Goal: Information Seeking & Learning: Find specific fact

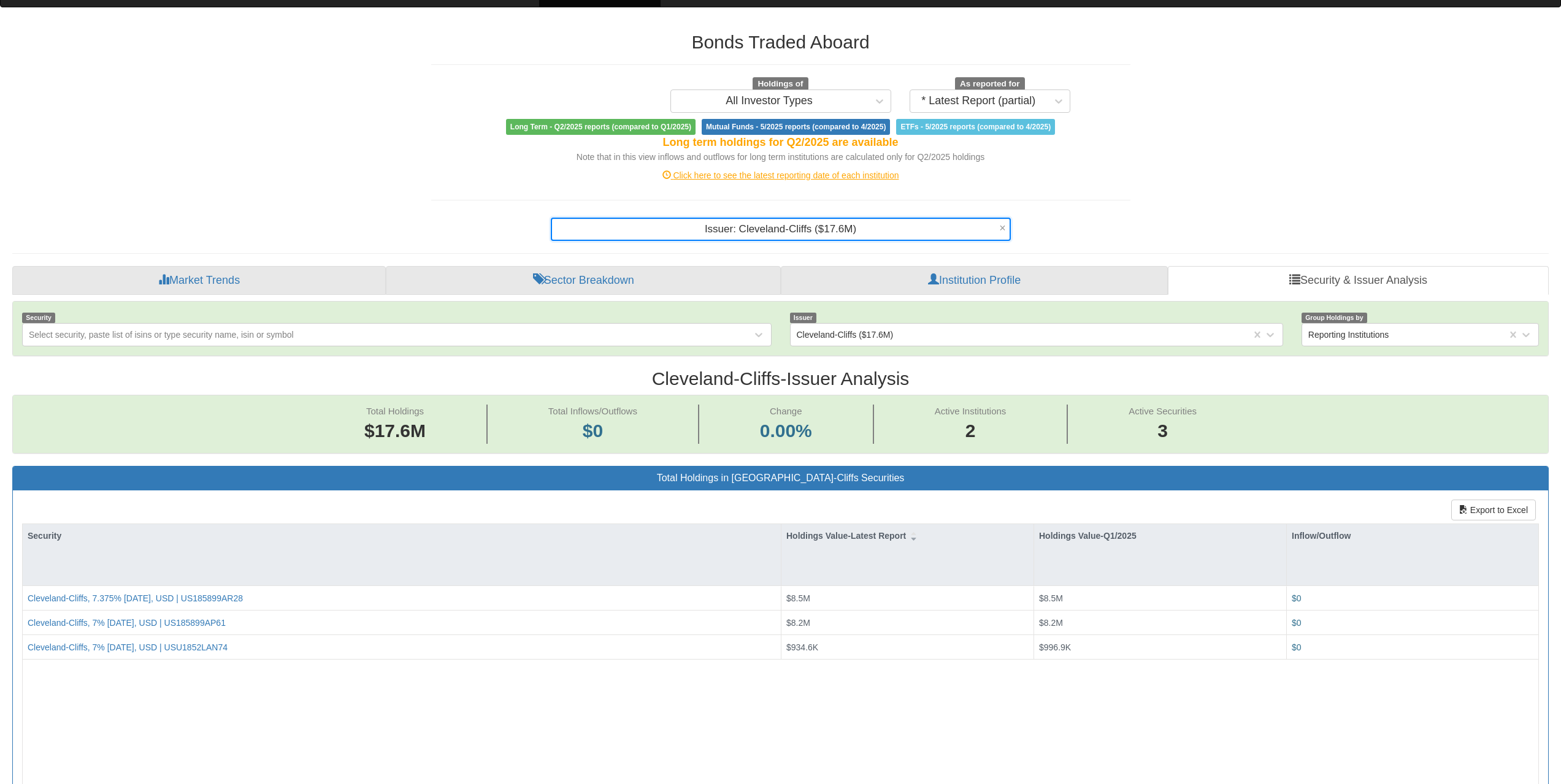
scroll to position [25, 1514]
click at [954, 230] on div "Search anything (security name, ISIN, ticker, issuer, institution, category)..." at bounding box center [781, 229] width 457 height 21
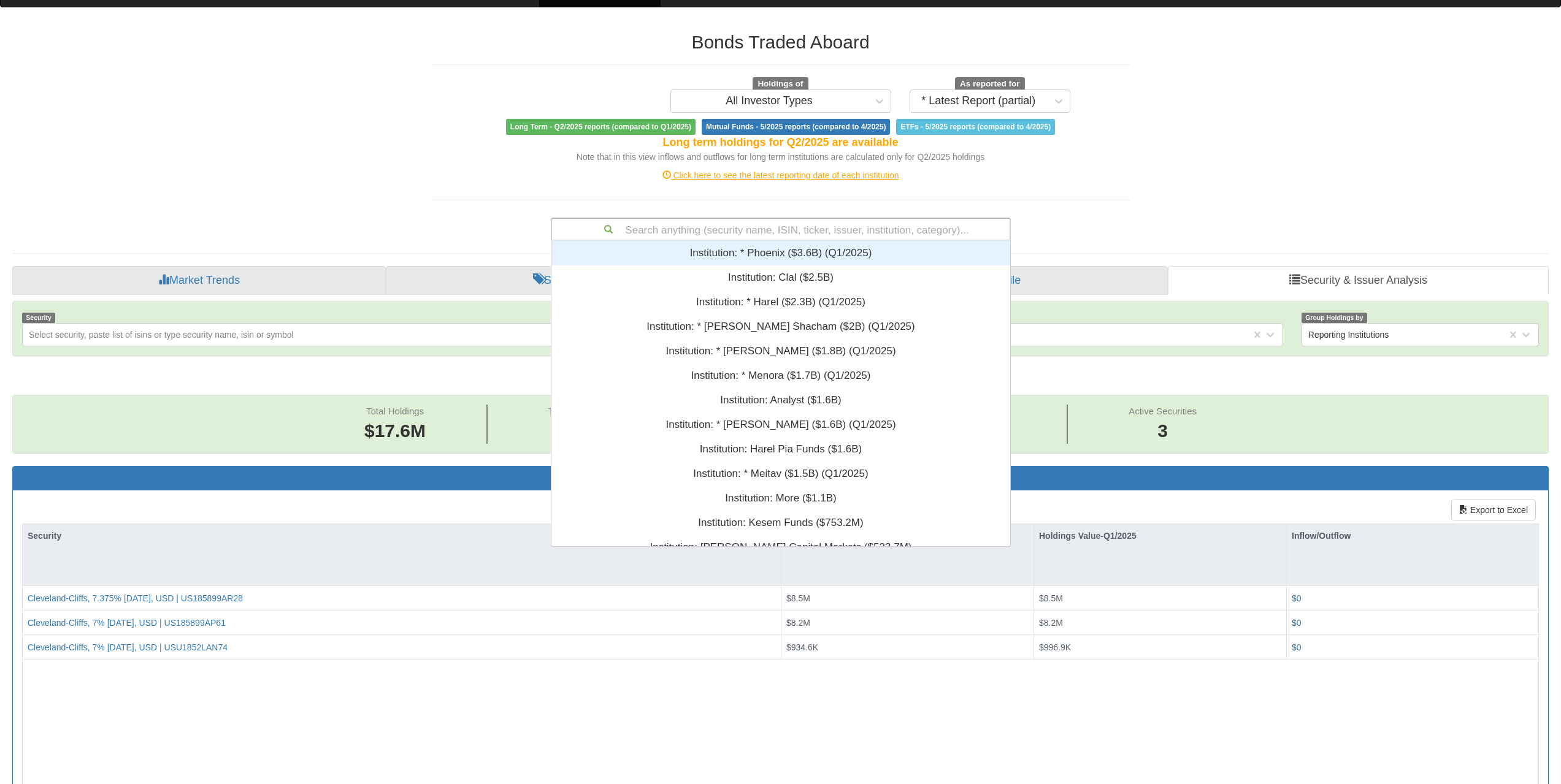
scroll to position [296, 450]
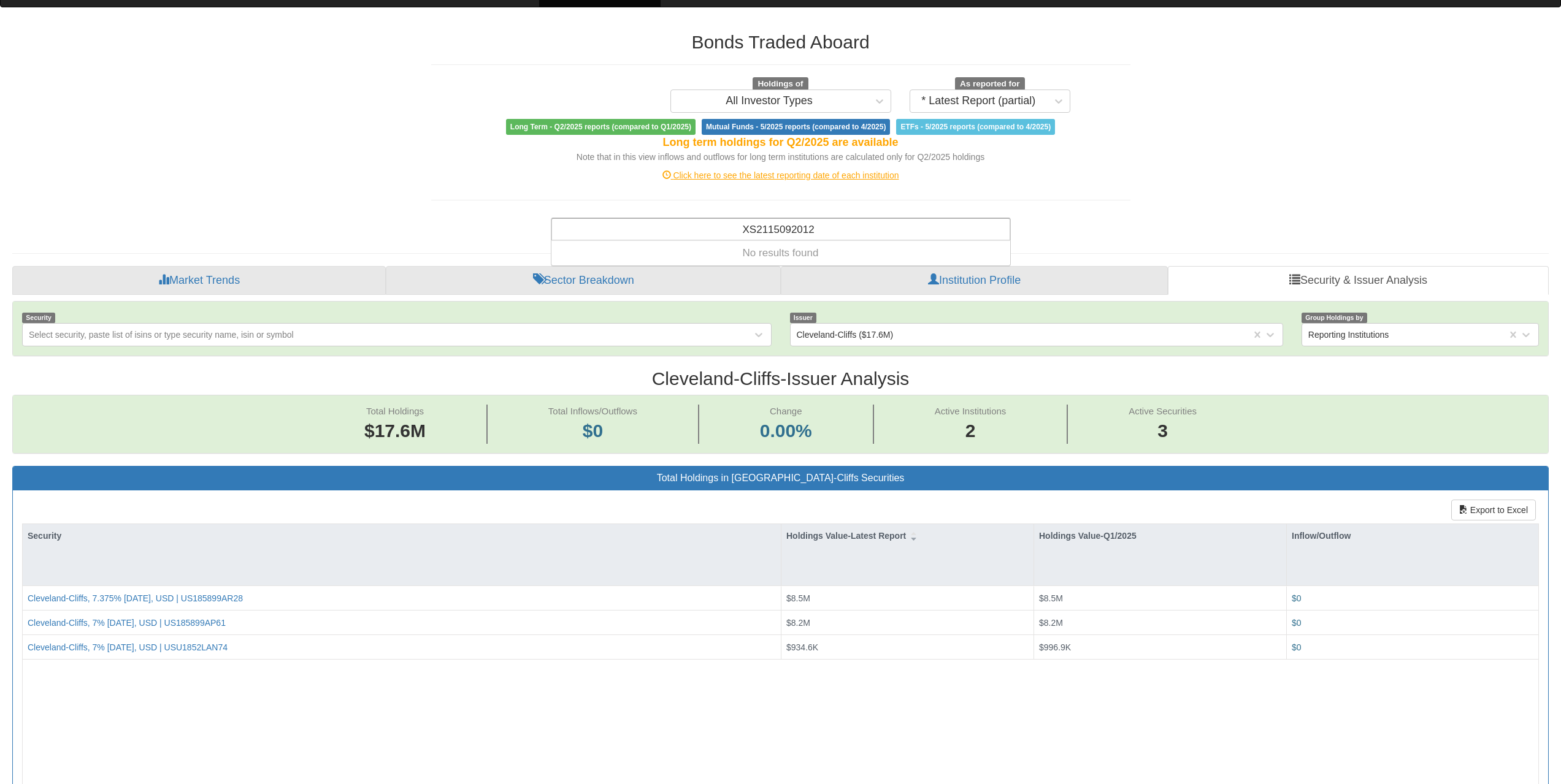
type input "XS2115092012"
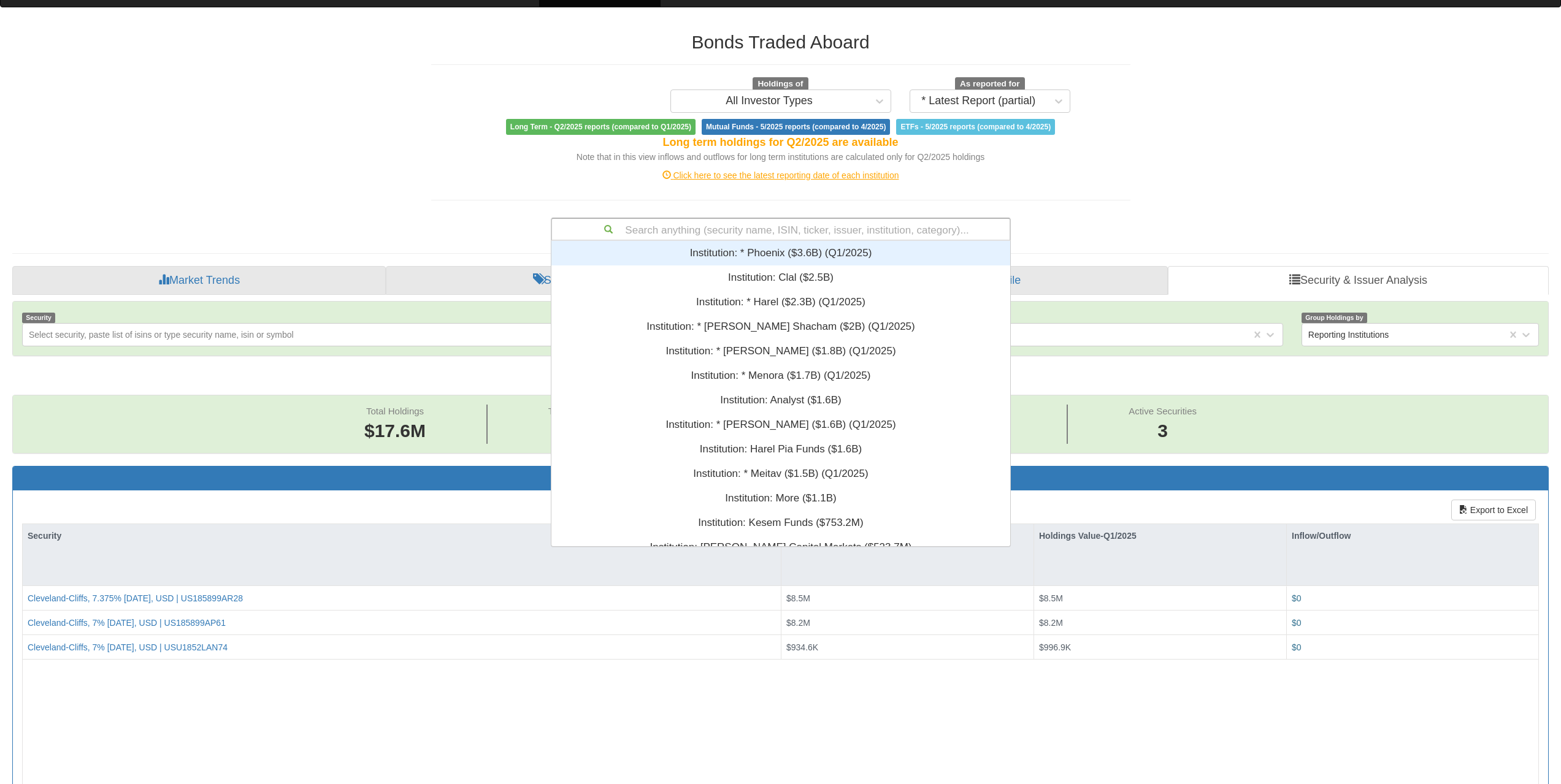
click at [842, 233] on div "Search anything (security name, ISIN, ticker, issuer, institution, category)..." at bounding box center [781, 229] width 457 height 21
paste input "XS3109655293"
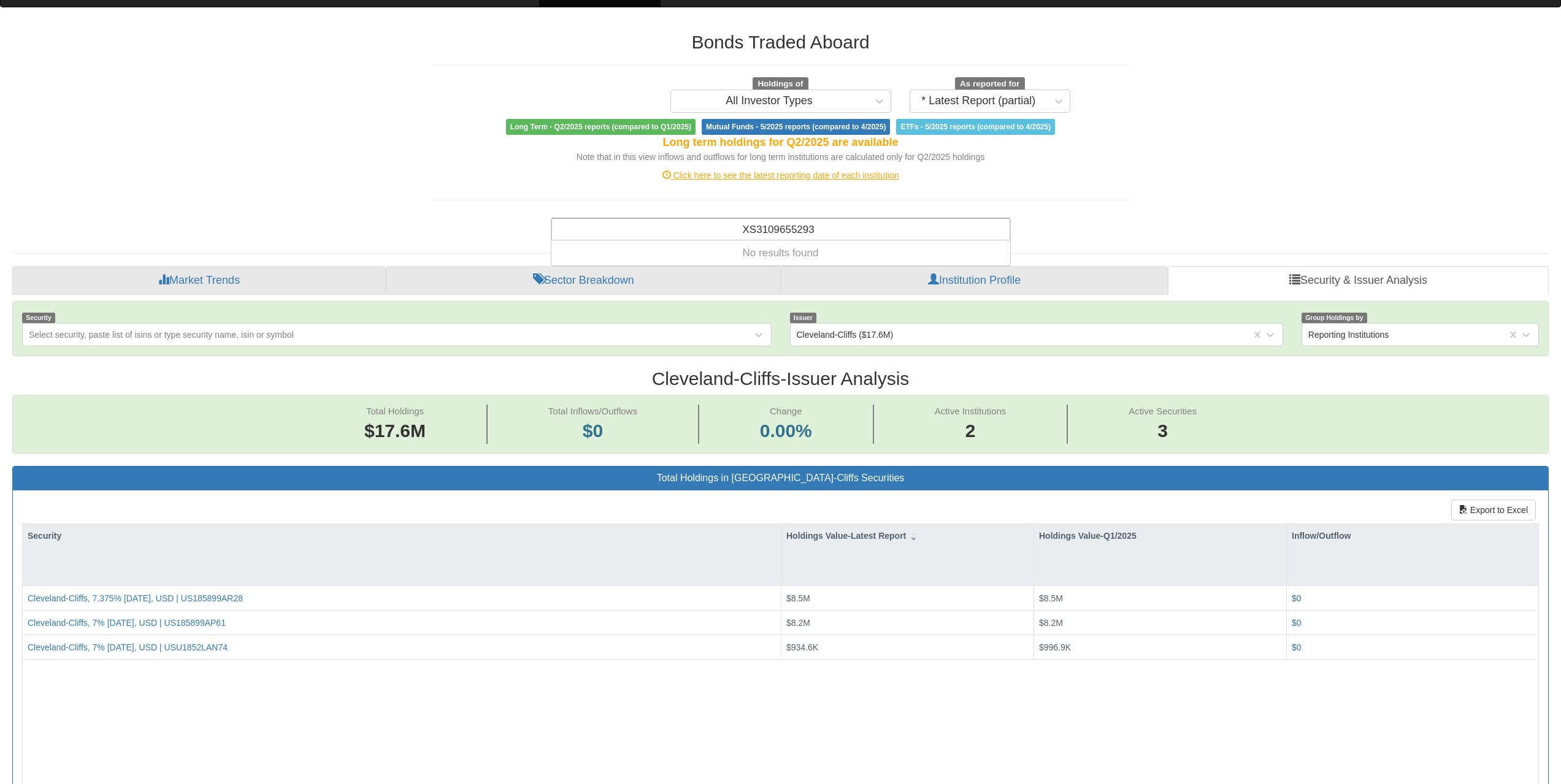
type input "XS3109655293"
click at [756, 226] on div "Search anything (security name, ISIN, ticker, issuer, institution, category)..." at bounding box center [781, 229] width 457 height 21
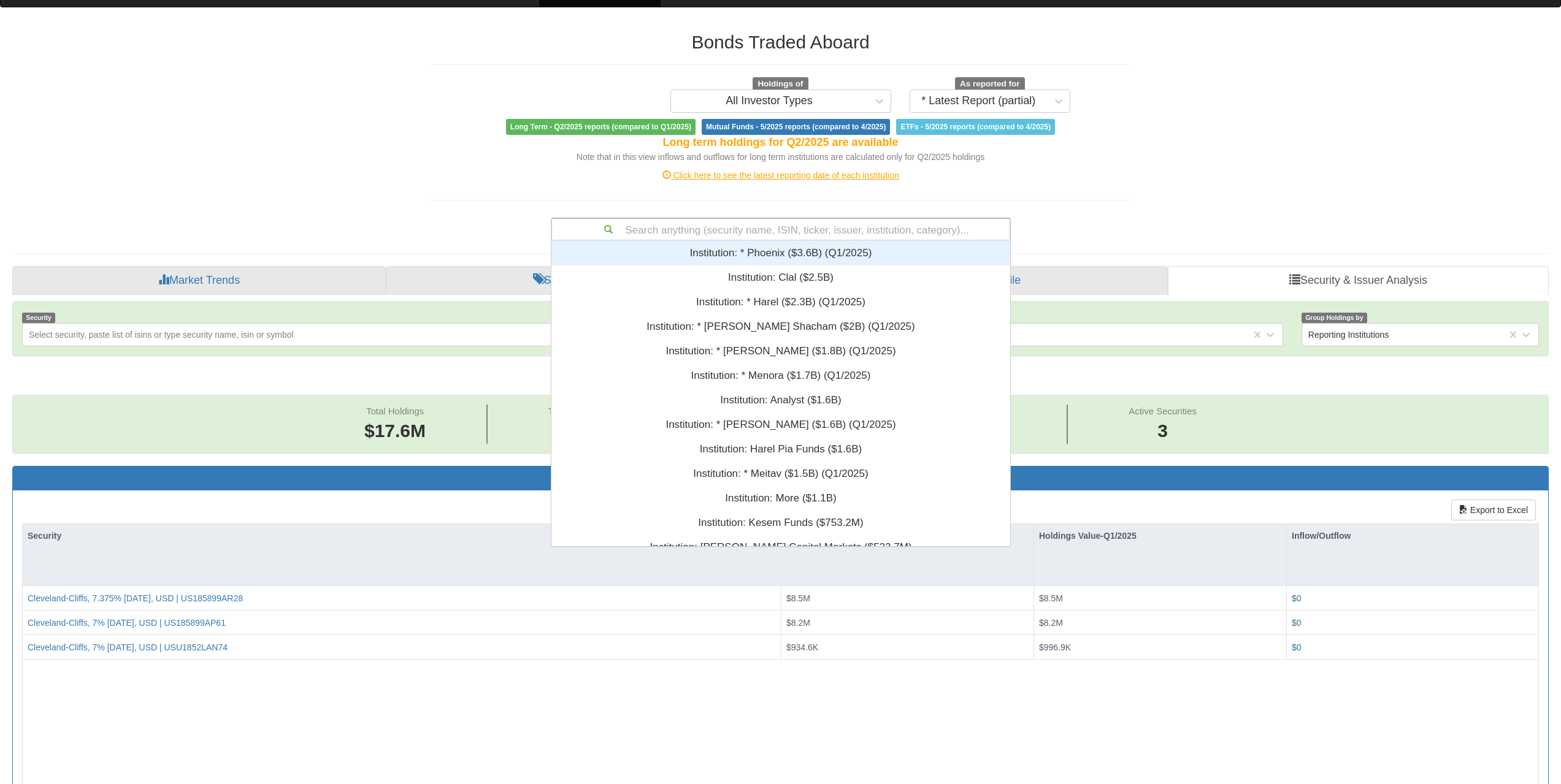
paste input "XS3032045984"
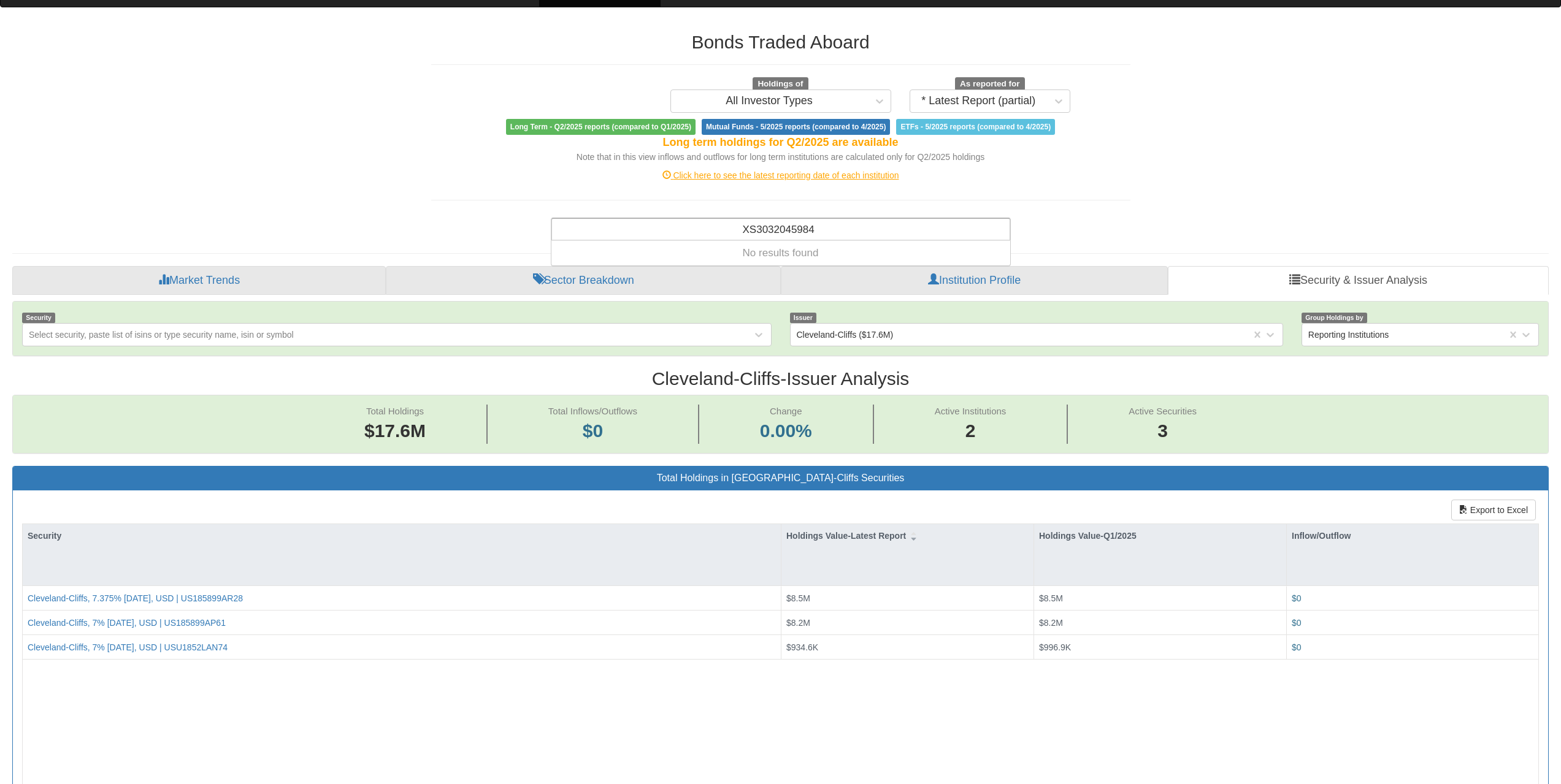
type input "XS3032045984"
drag, startPoint x: 882, startPoint y: 210, endPoint x: 876, endPoint y: 229, distance: 19.9
click at [882, 210] on div "Bonds Traded Aboard Holdings of All Investor Types As reported for * Latest Rep…" at bounding box center [780, 130] width 717 height 222
click at [876, 229] on div "Search anything (security name, ISIN, ticker, issuer, institution, category)..." at bounding box center [781, 229] width 457 height 21
paste input "FR0014012FB6"
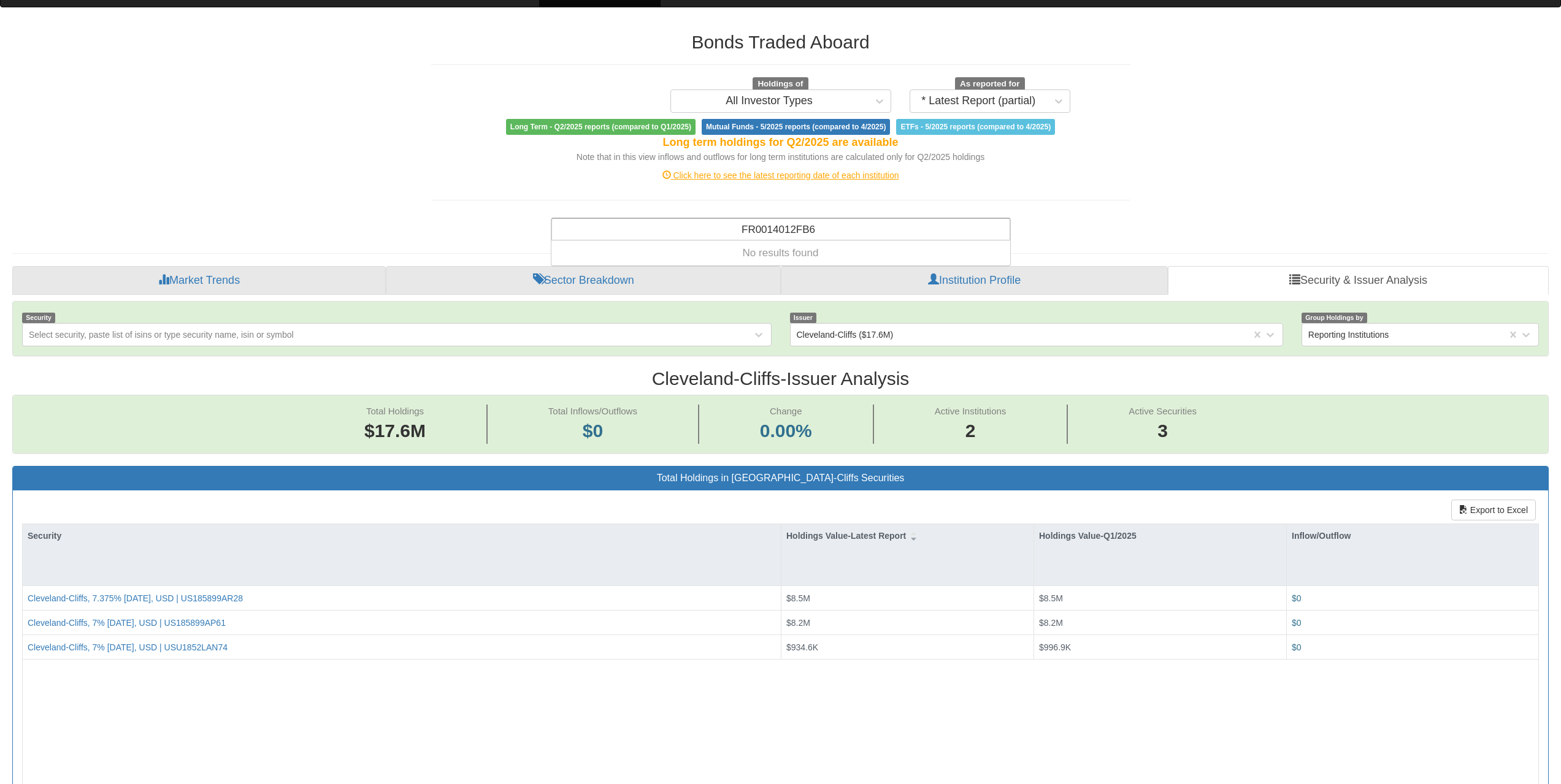
type input "FR0014012FB6"
click at [854, 234] on div "Search anything (security name, ISIN, ticker, issuer, institution, category)..." at bounding box center [781, 229] width 457 height 21
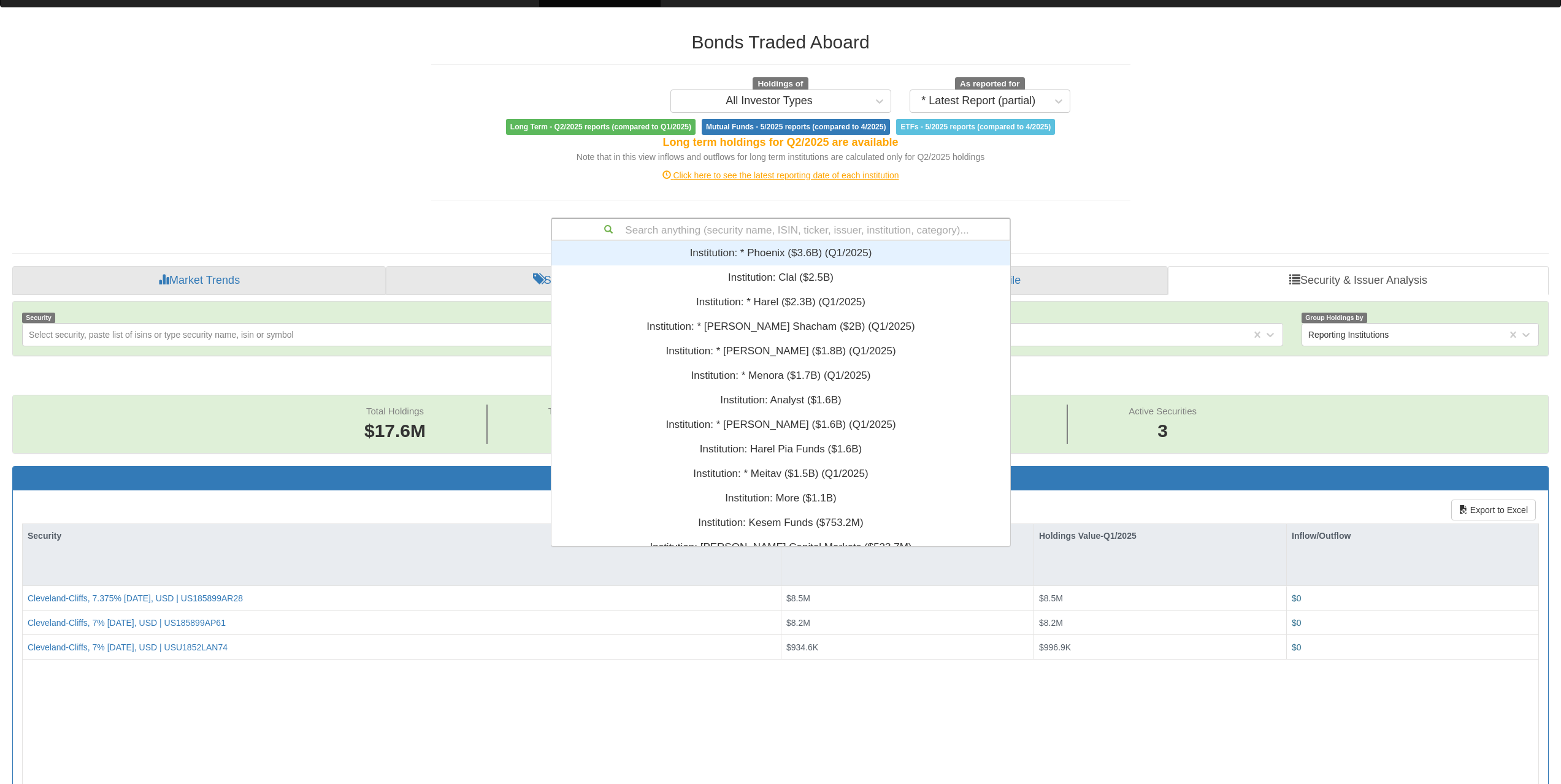
paste input "XS1789759195"
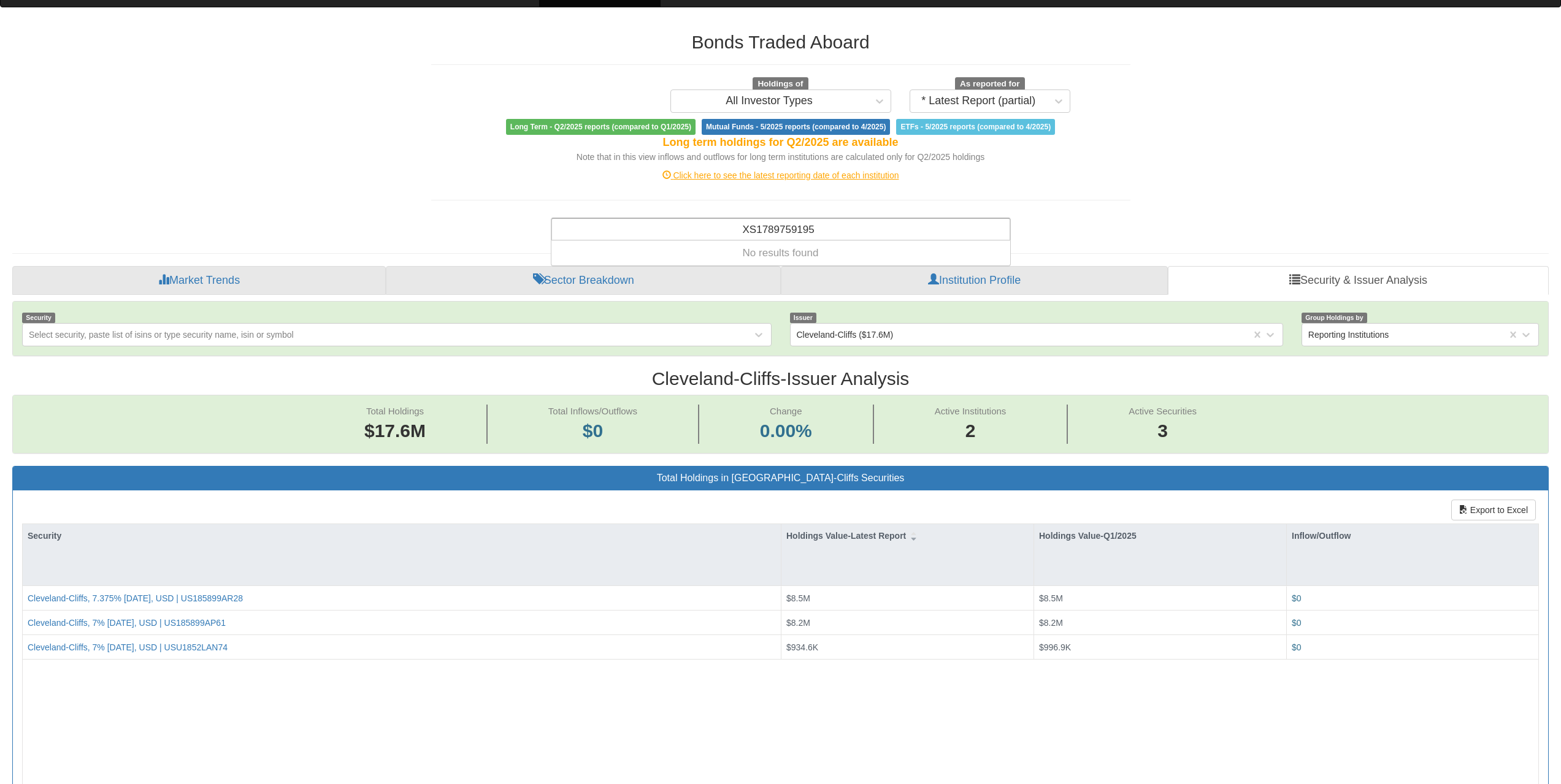
type input "XS1789759195"
click at [818, 235] on div "Search anything (security name, ISIN, ticker, issuer, institution, category)..." at bounding box center [781, 229] width 457 height 21
paste input "FR001400AJY0"
type input "FR001400AJY0"
click at [824, 232] on div "Search anything (security name, ISIN, ticker, issuer, institution, category)..." at bounding box center [781, 229] width 457 height 21
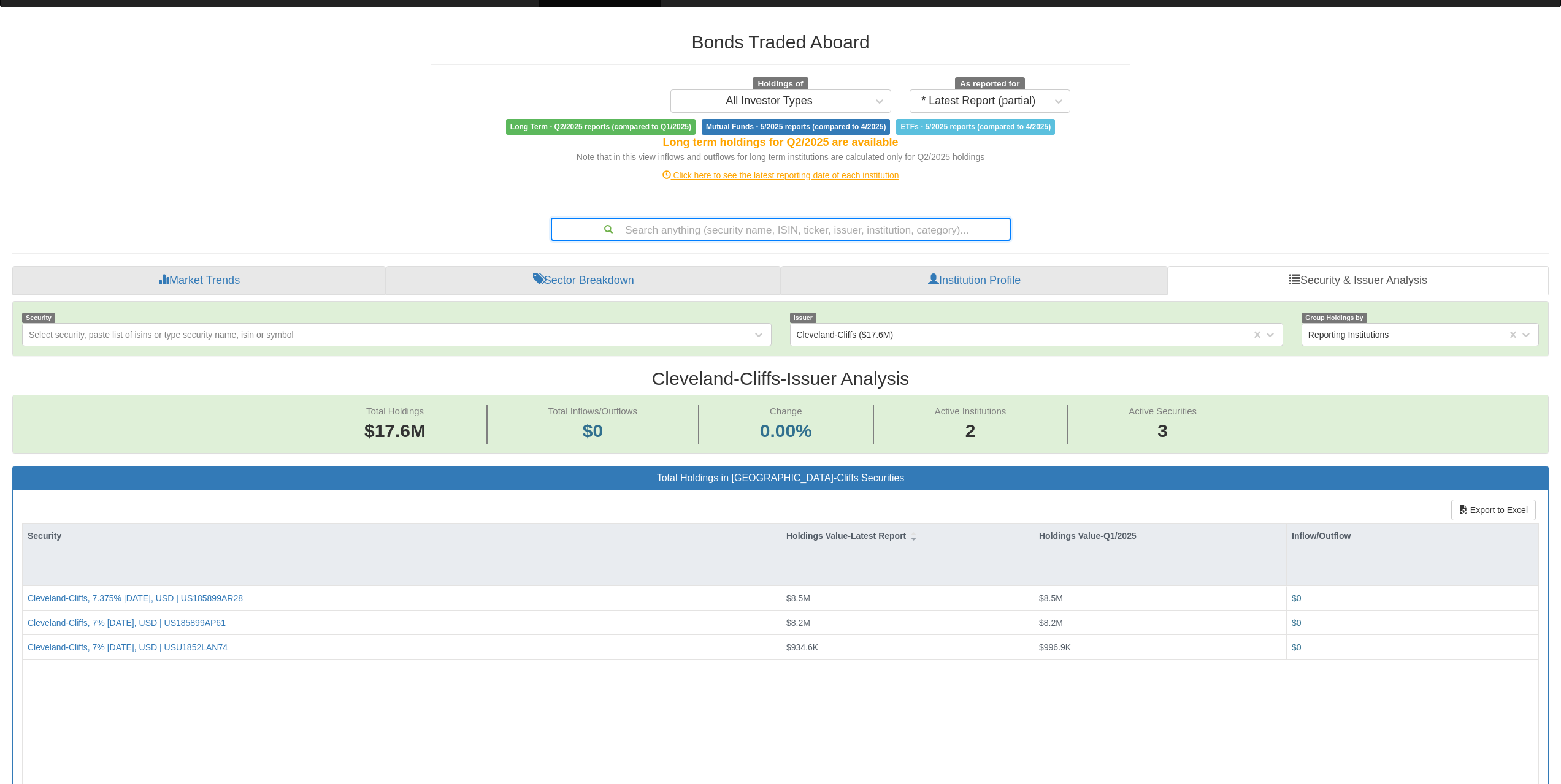
paste input "XS2825485852"
type input "XS2825485852"
click at [768, 219] on div "Search anything (security name, ISIN, ticker, issuer, institution, category)..." at bounding box center [781, 229] width 457 height 21
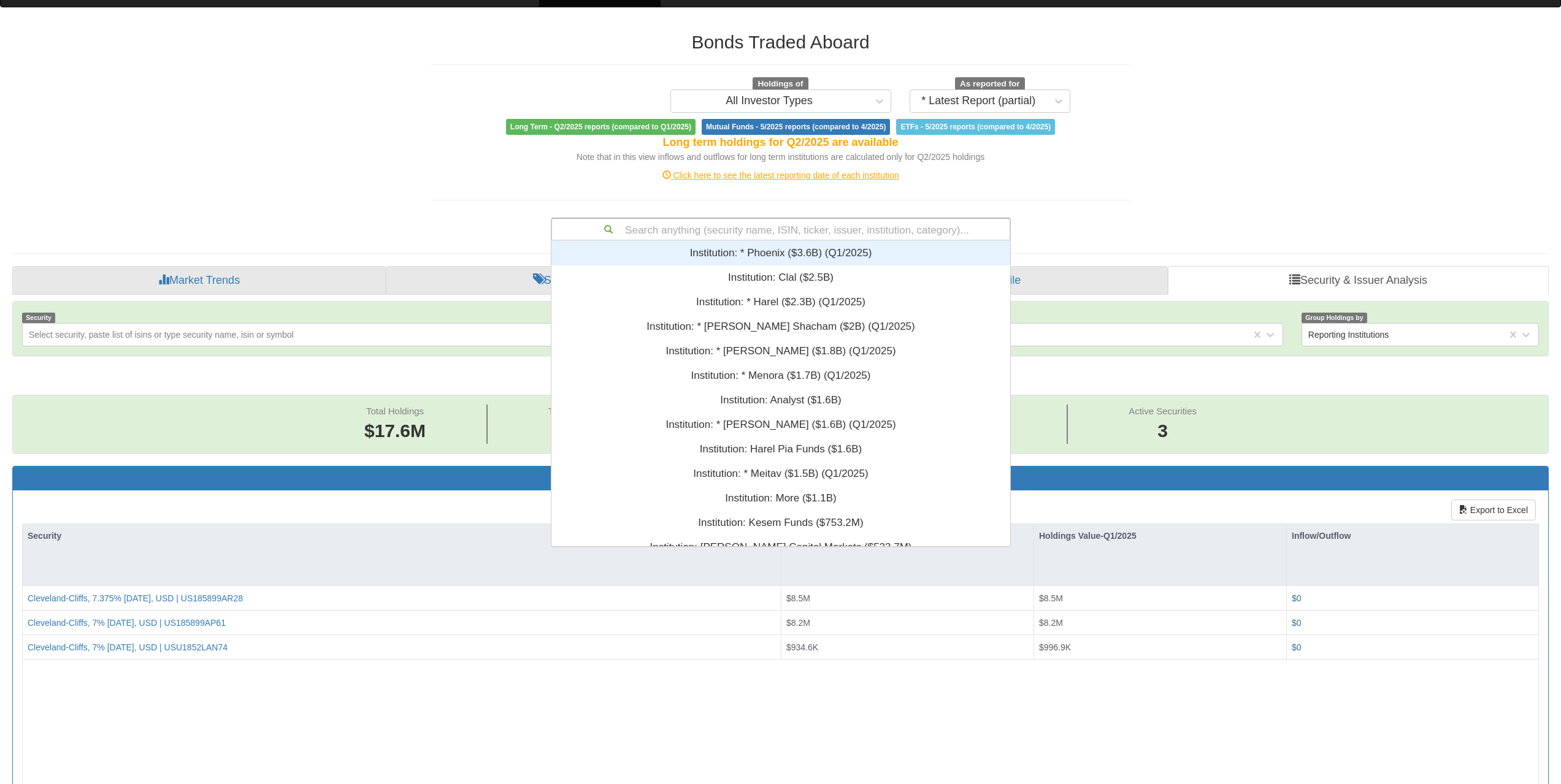
paste input "XS2999658649"
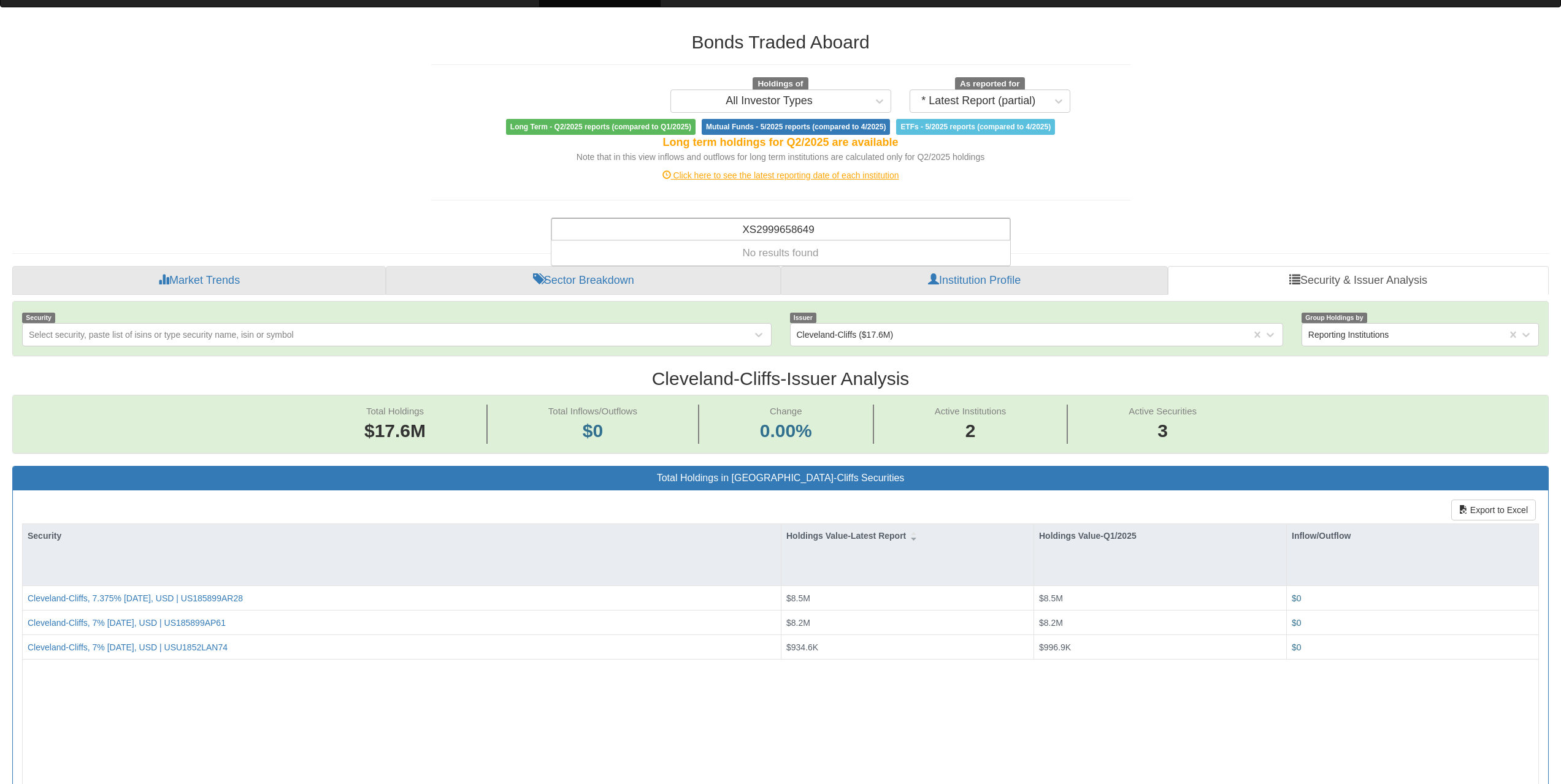
type input "XS2999658649"
click at [830, 231] on div "Search anything (security name, ISIN, ticker, issuer, institution, category)..." at bounding box center [781, 229] width 457 height 21
paste input "FR001400U686"
type input "FR001400U686"
click at [872, 233] on div "Search anything (security name, ISIN, ticker, issuer, institution, category)..." at bounding box center [781, 229] width 457 height 21
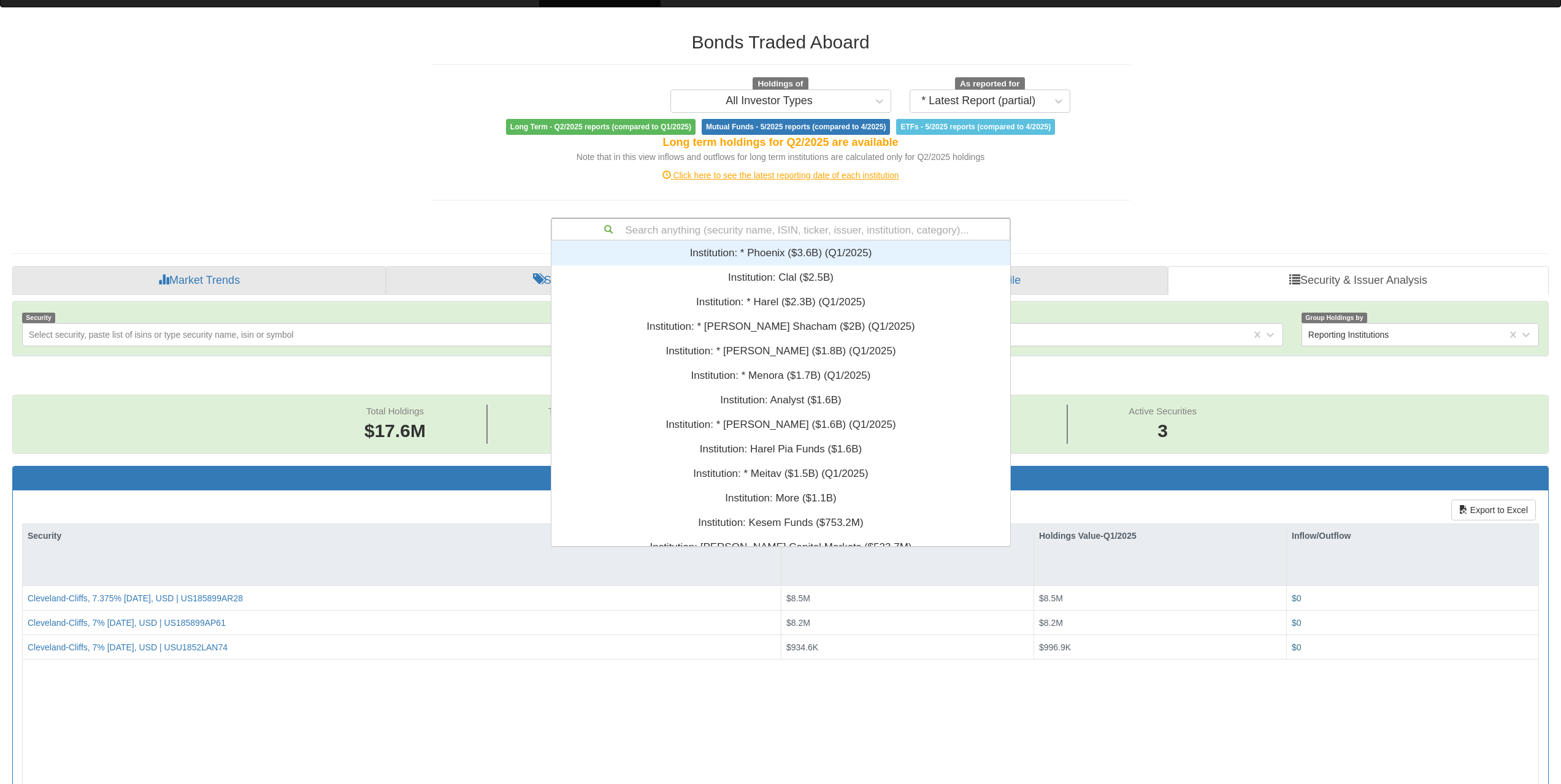
paste input "XS2909746401"
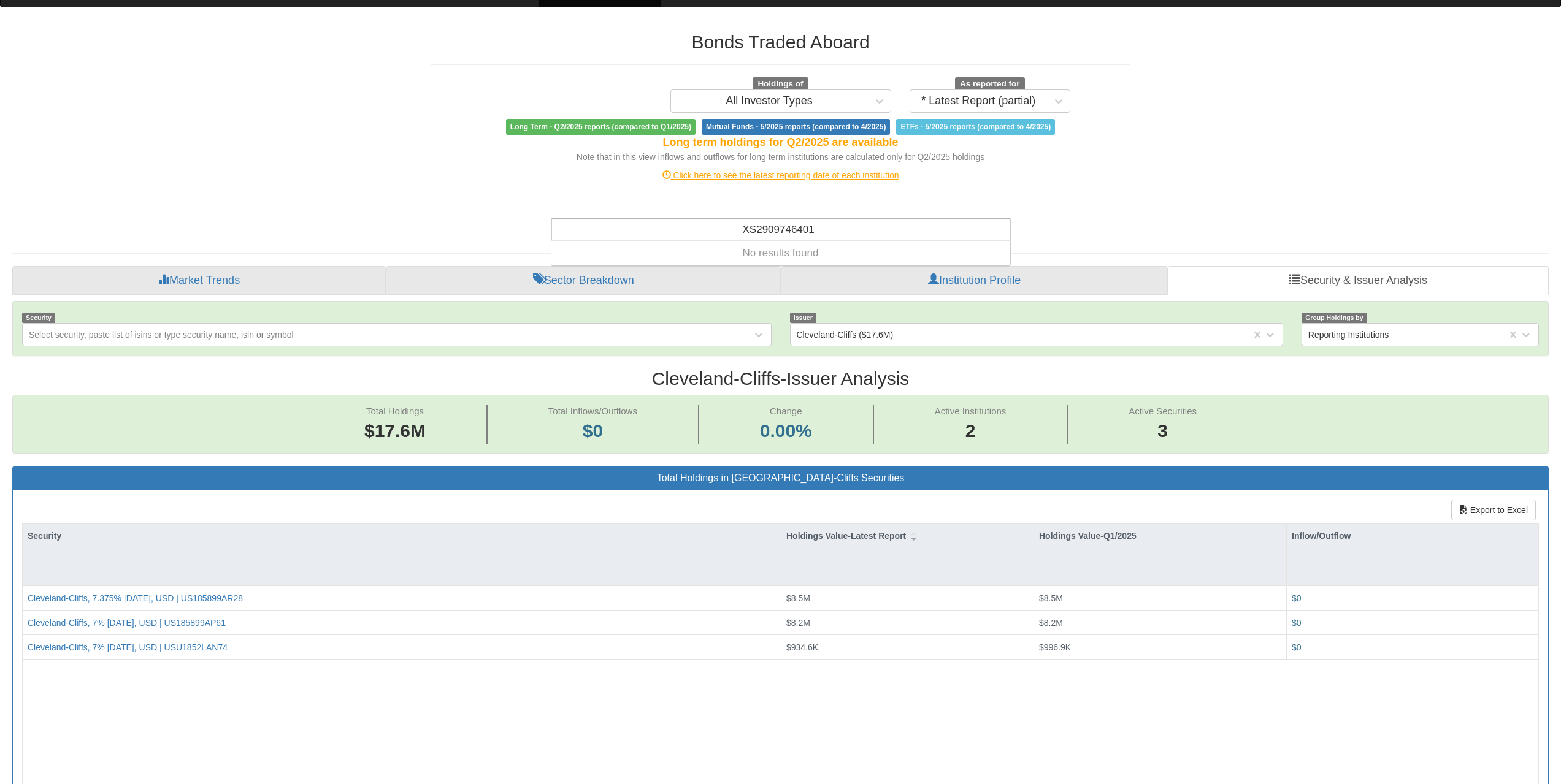
type input "XS2909746401"
click at [793, 227] on div "Search anything (security name, ISIN, ticker, issuer, institution, category)..." at bounding box center [781, 229] width 457 height 21
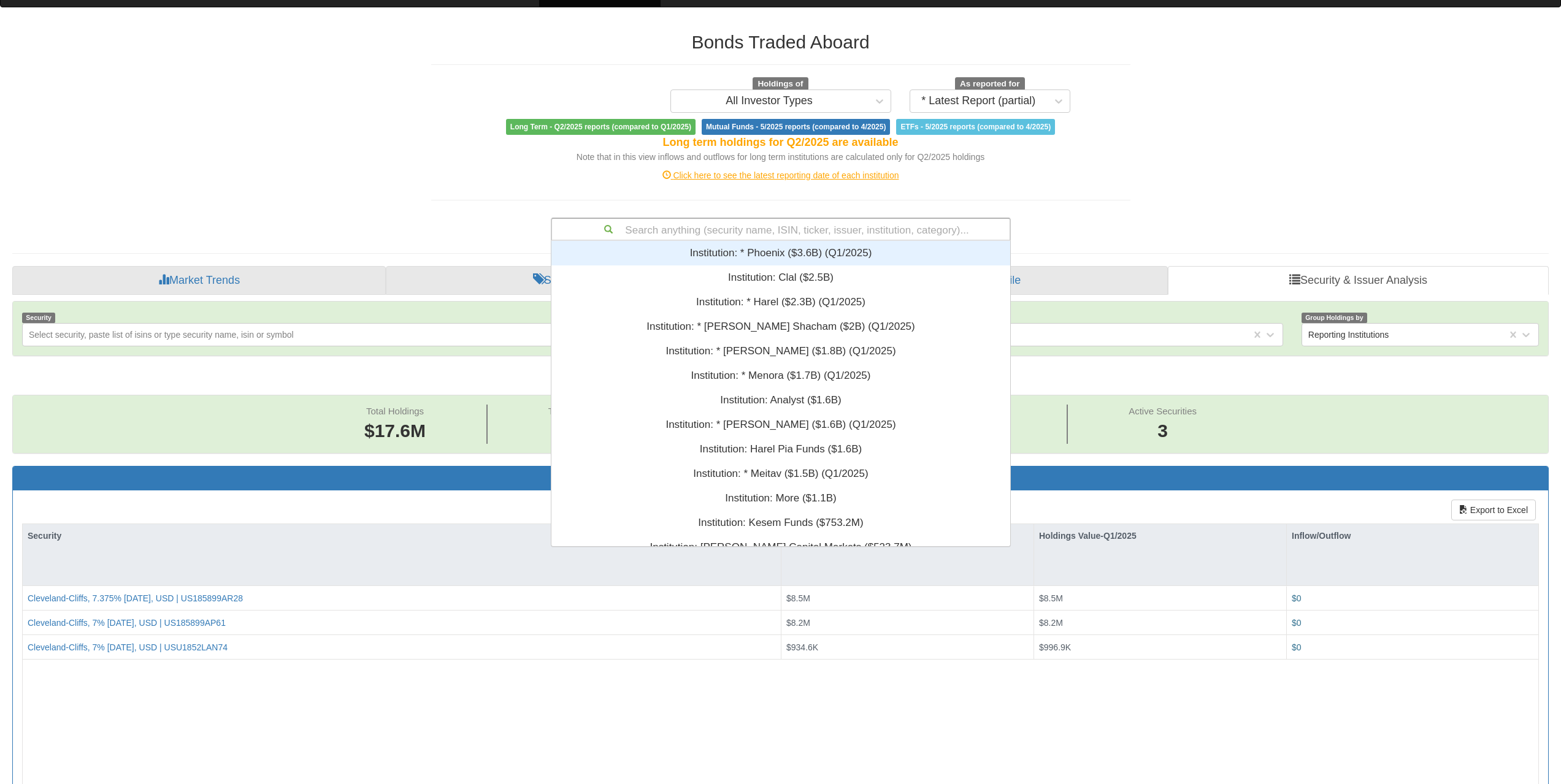
paste input "FR00140049A8"
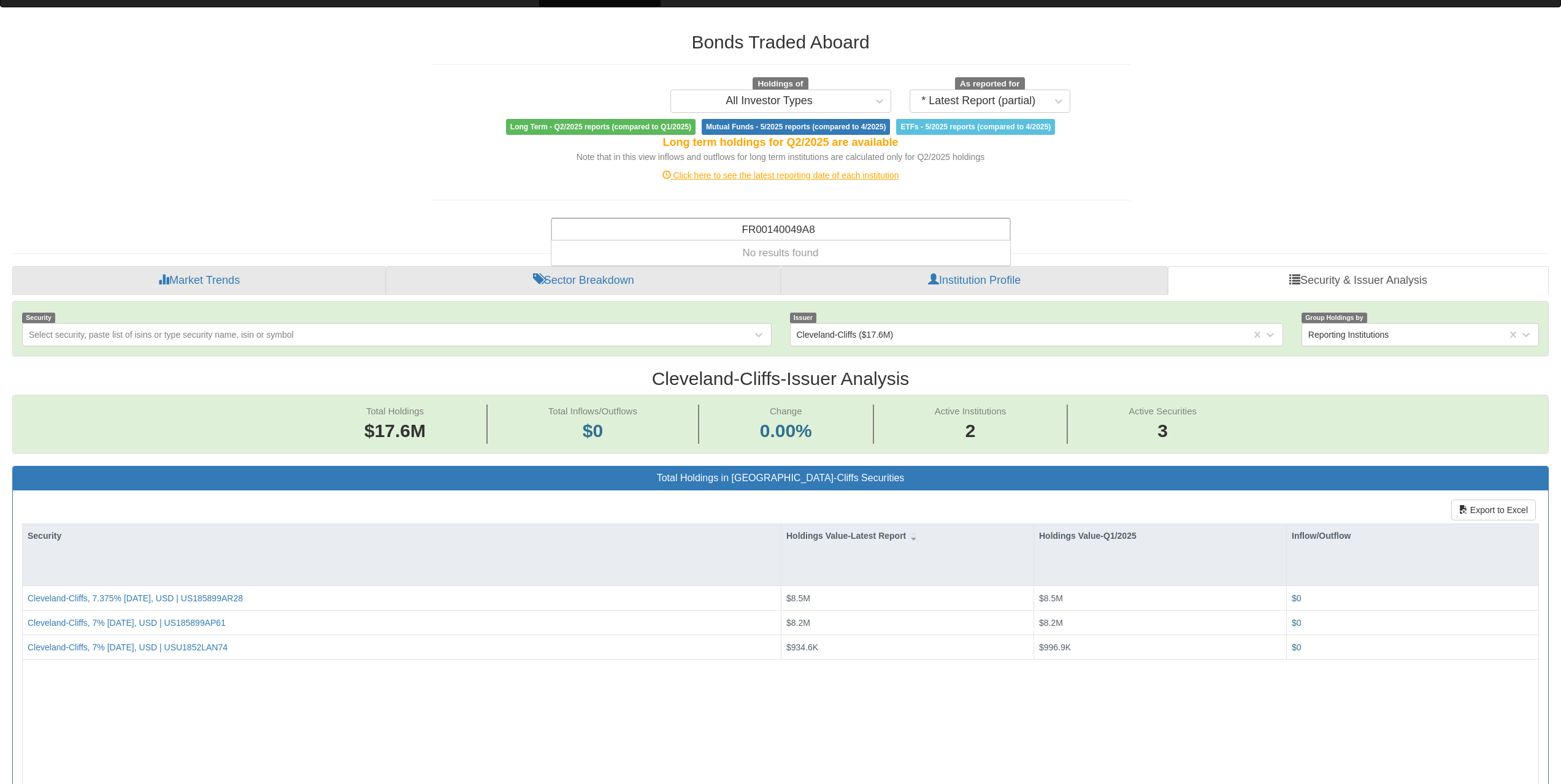
type input "FR00140049A8"
click at [812, 231] on div "Search anything (security name, ISIN, ticker, issuer, institution, category)..." at bounding box center [781, 229] width 457 height 21
paste input "FR001400OM28"
type input "FR001400OM28"
drag, startPoint x: 775, startPoint y: 216, endPoint x: 778, endPoint y: 224, distance: 8.5
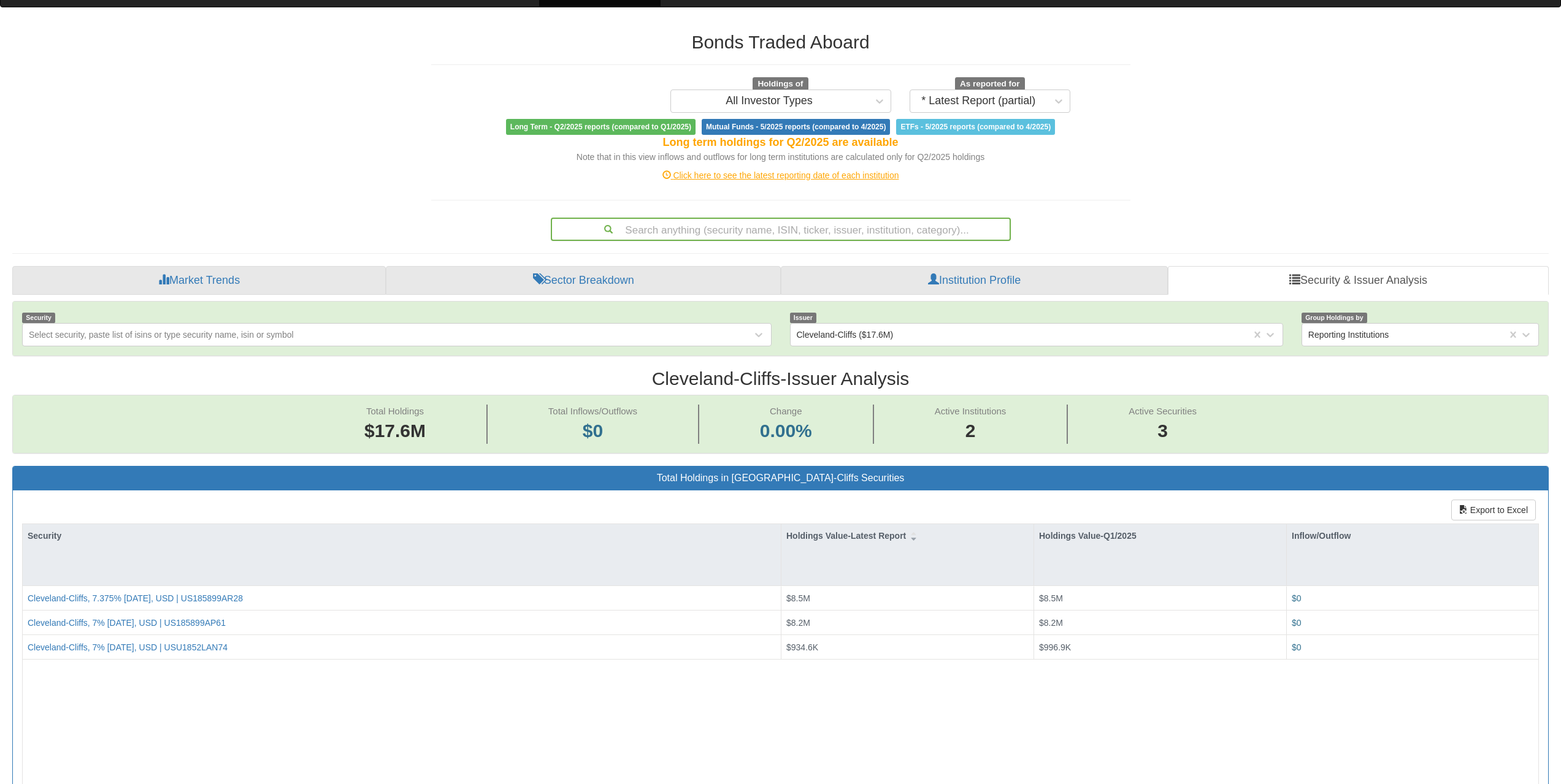
click at [775, 216] on div "Search anything (security name, ISIN, ticker, issuer, institution, category)..." at bounding box center [781, 226] width 478 height 28
click at [779, 225] on div "Search anything (security name, ISIN, ticker, issuer, institution, category)..." at bounding box center [781, 229] width 457 height 21
paste input "XS2764455619"
type input "XS2764455619"
click at [773, 226] on div "Search anything (security name, ISIN, ticker, issuer, institution, category)..." at bounding box center [781, 229] width 457 height 21
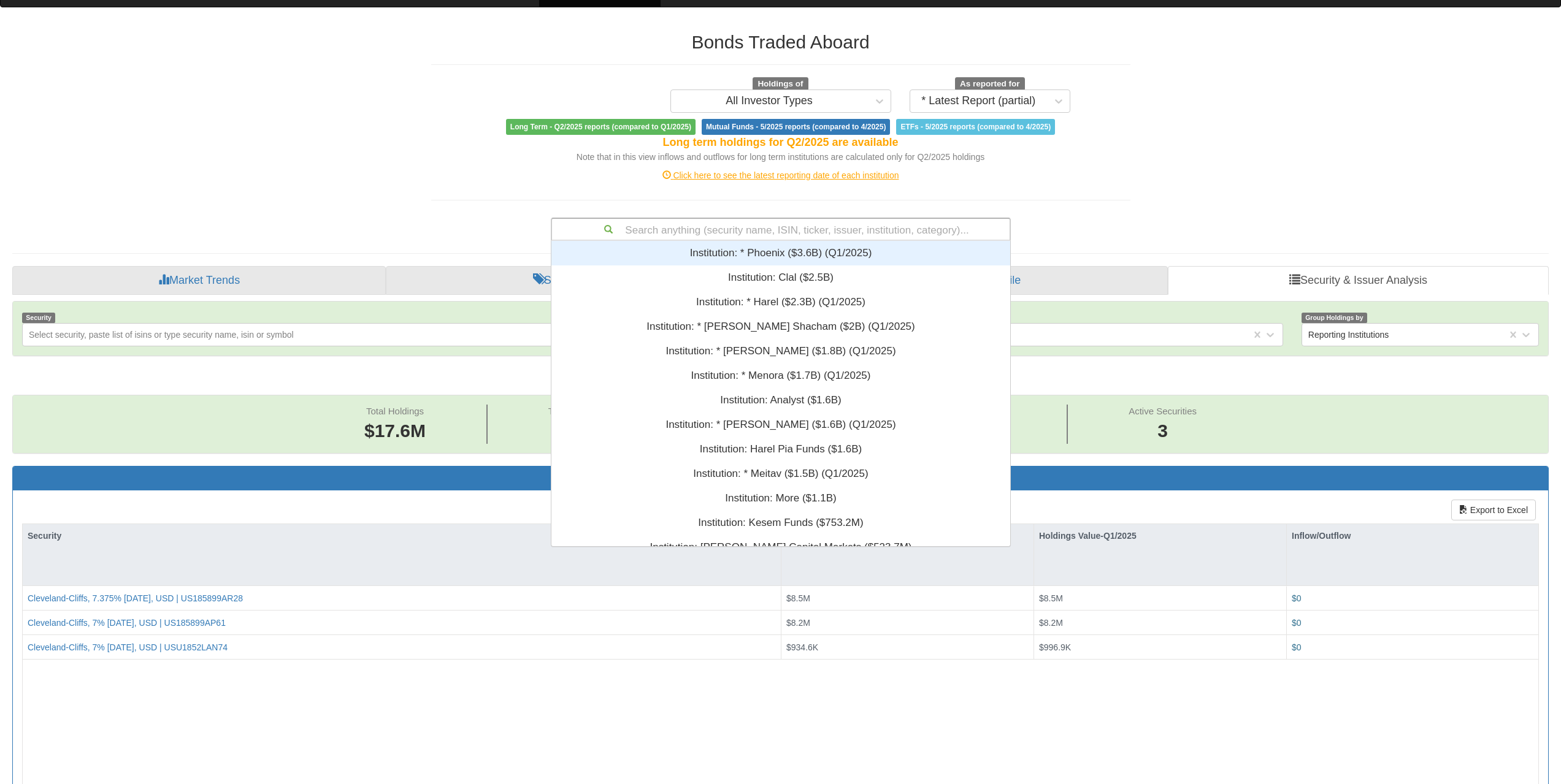
paste input "XS2753311393"
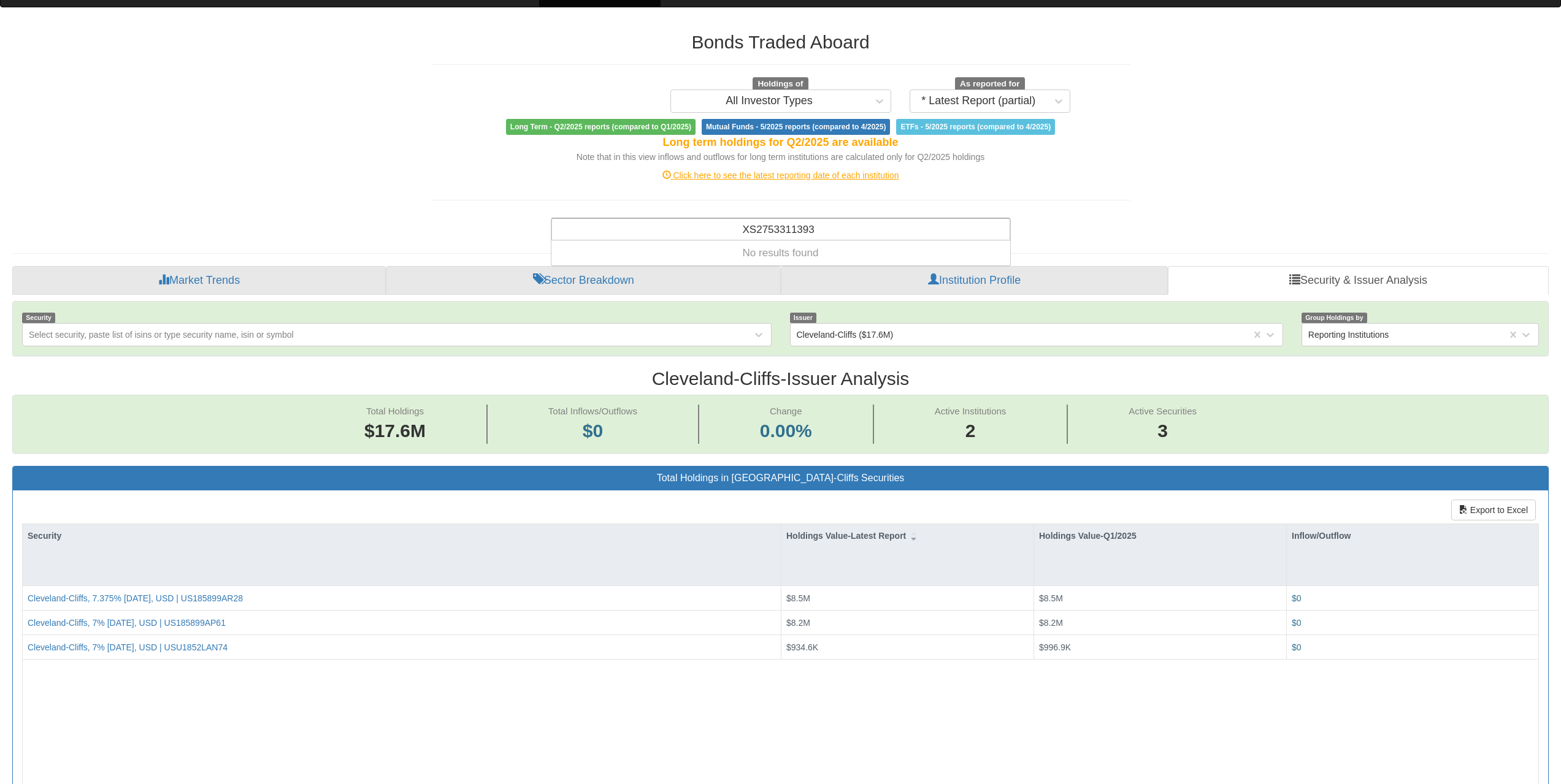
type input "XS2753311393"
click at [836, 227] on div "Search anything (security name, ISIN, ticker, issuer, institution, category)..." at bounding box center [781, 229] width 457 height 21
paste input "FR0014001IP3"
type input "FR0014001IP3"
click at [800, 231] on div "Search anything (security name, ISIN, ticker, issuer, institution, category)..." at bounding box center [781, 229] width 457 height 21
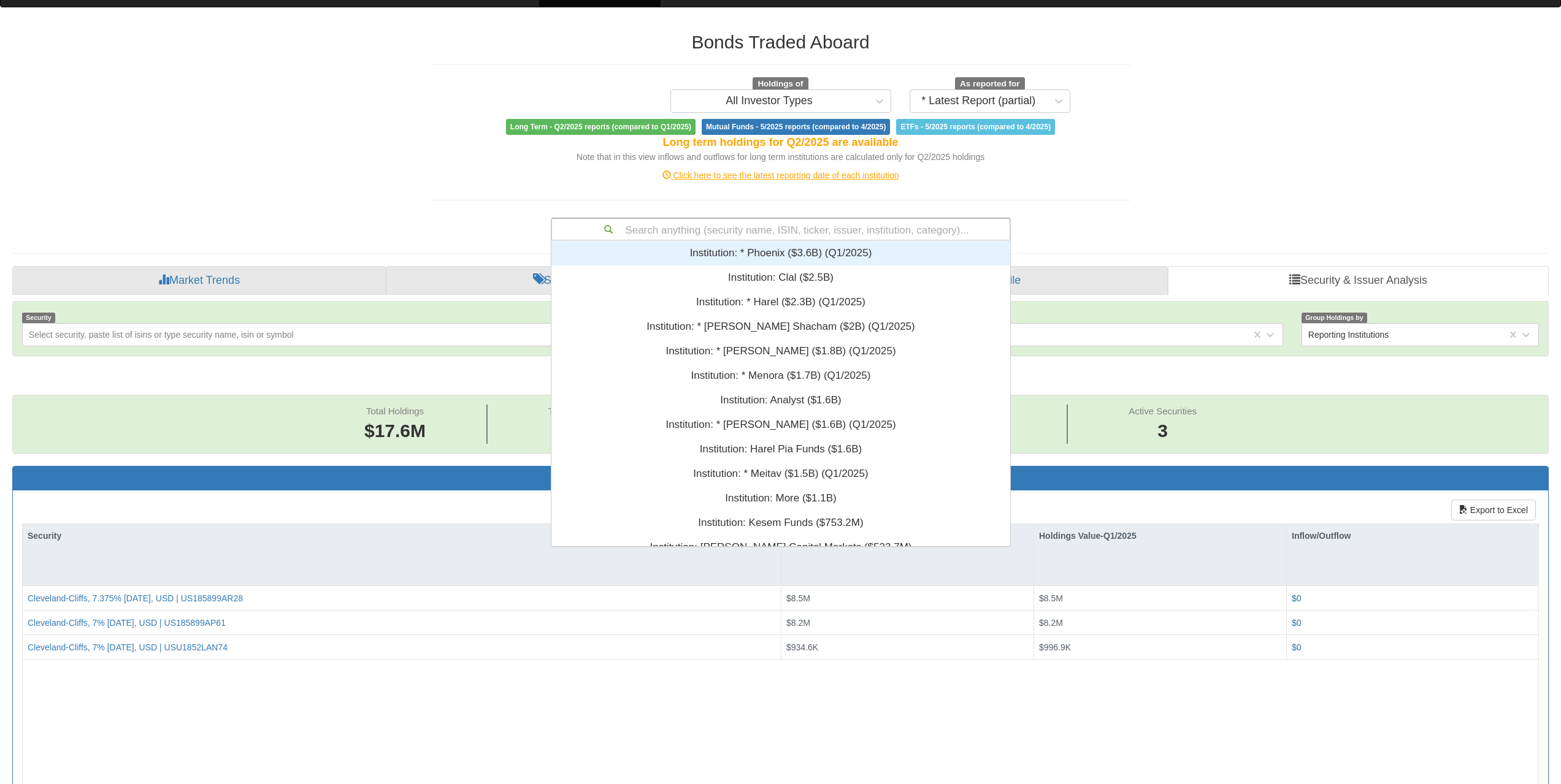
paste input "FR001400KHX5"
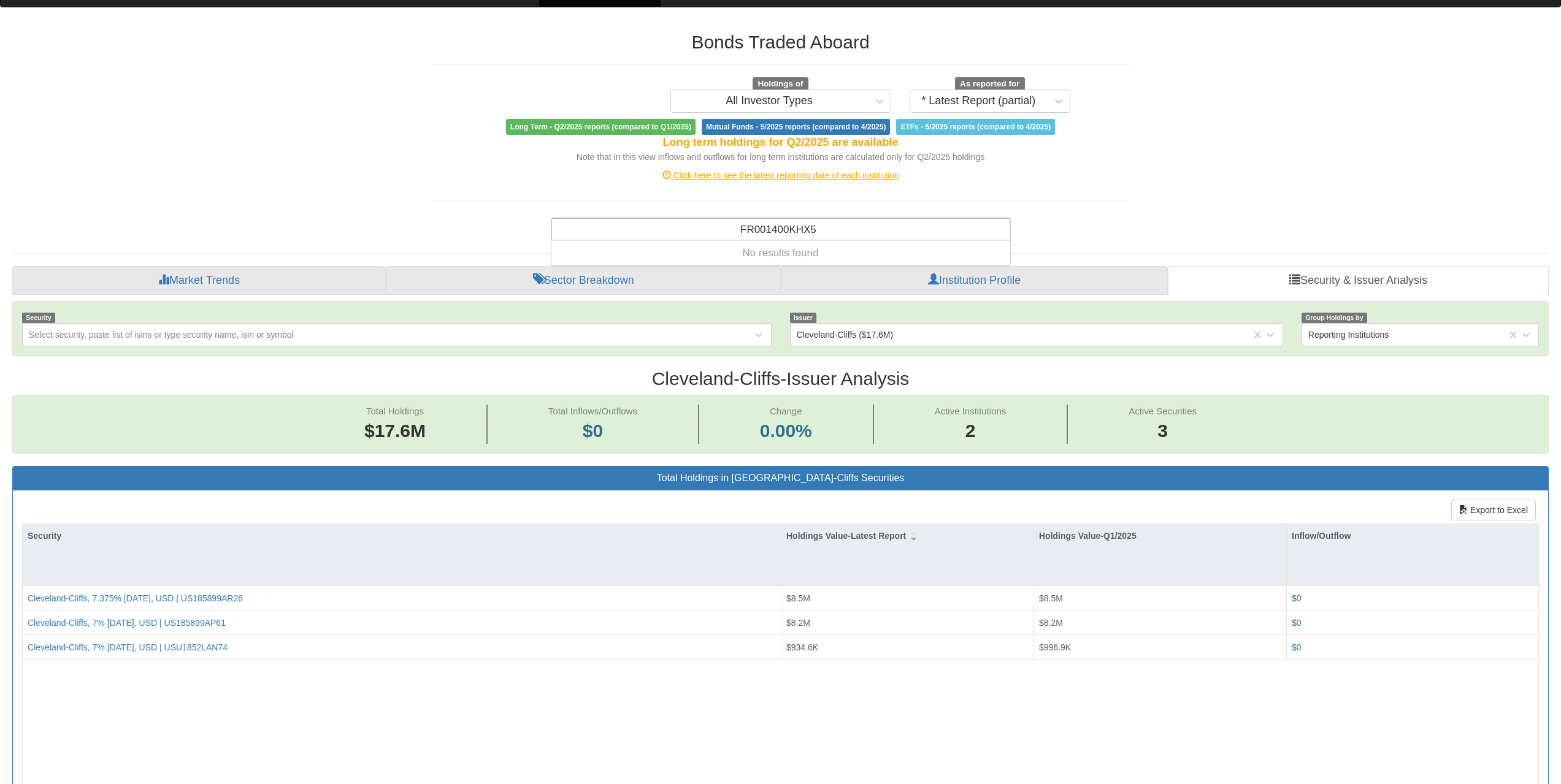
type input "FR001400KHX5"
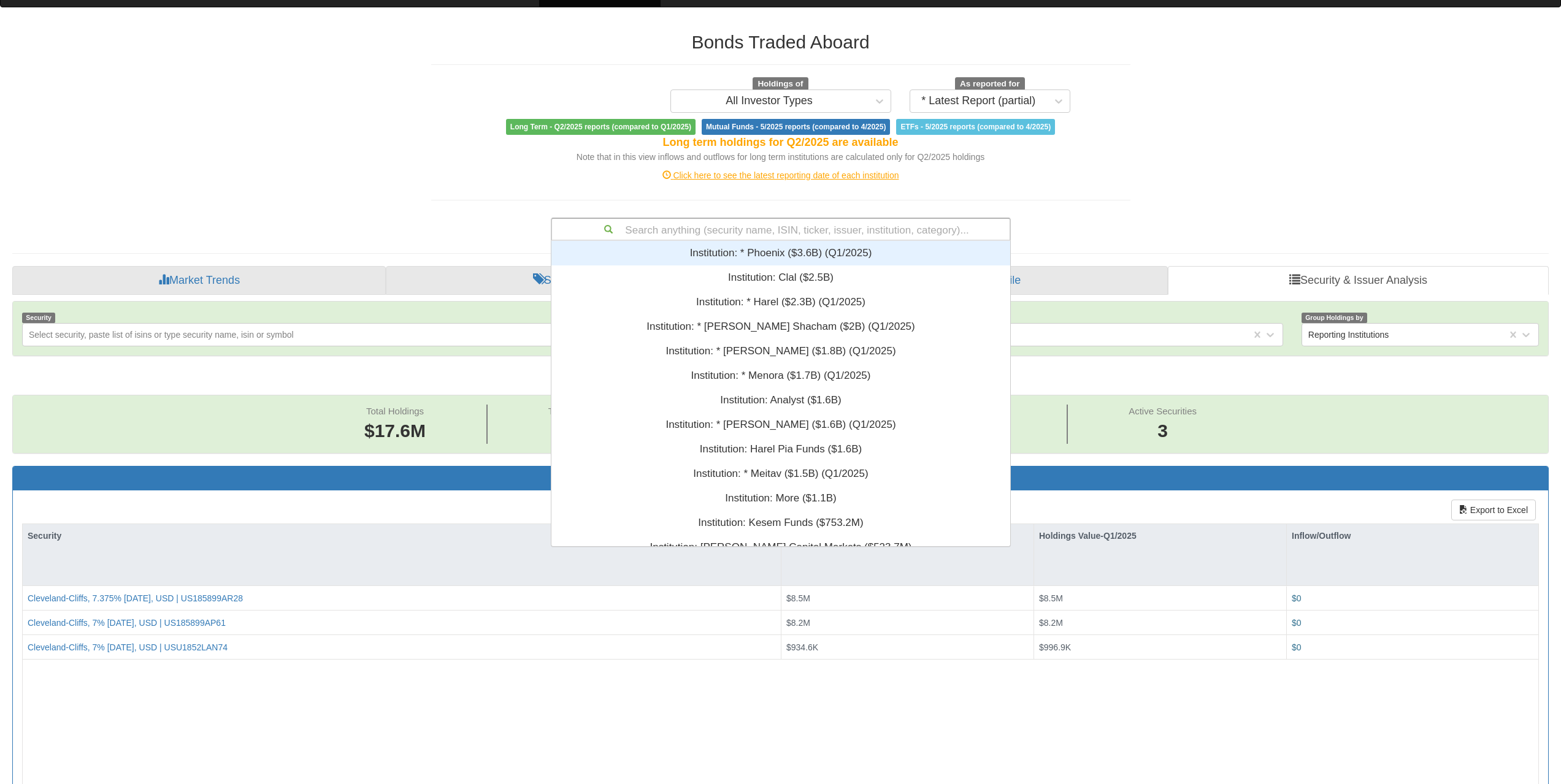
click at [802, 225] on div "Search anything (security name, ISIN, ticker, issuer, institution, category)..." at bounding box center [781, 229] width 457 height 21
paste input "XS3103696087"
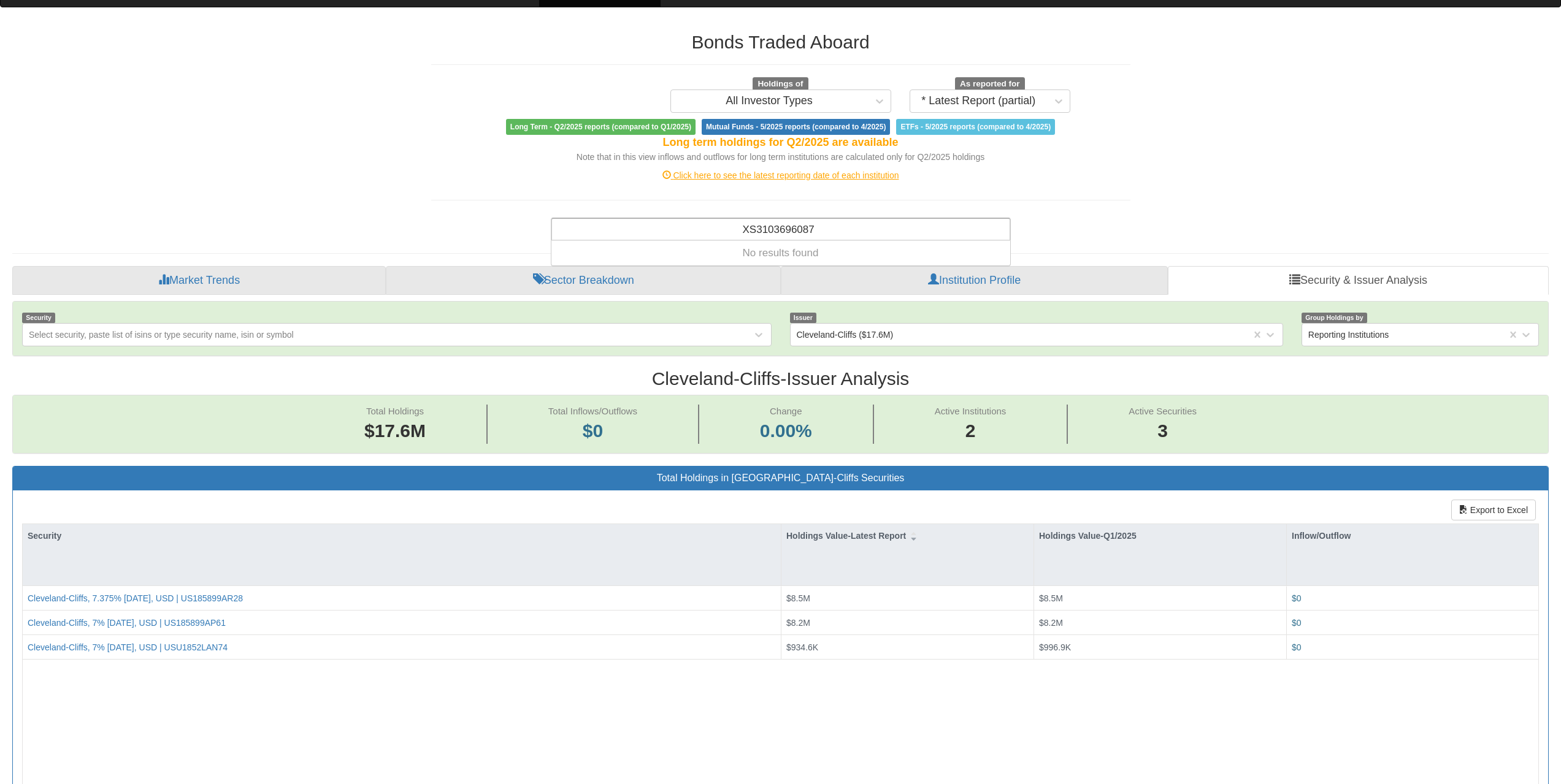
type input "XS3103696087"
click at [862, 230] on div "Search anything (security name, ISIN, ticker, issuer, institution, category)..." at bounding box center [781, 229] width 457 height 21
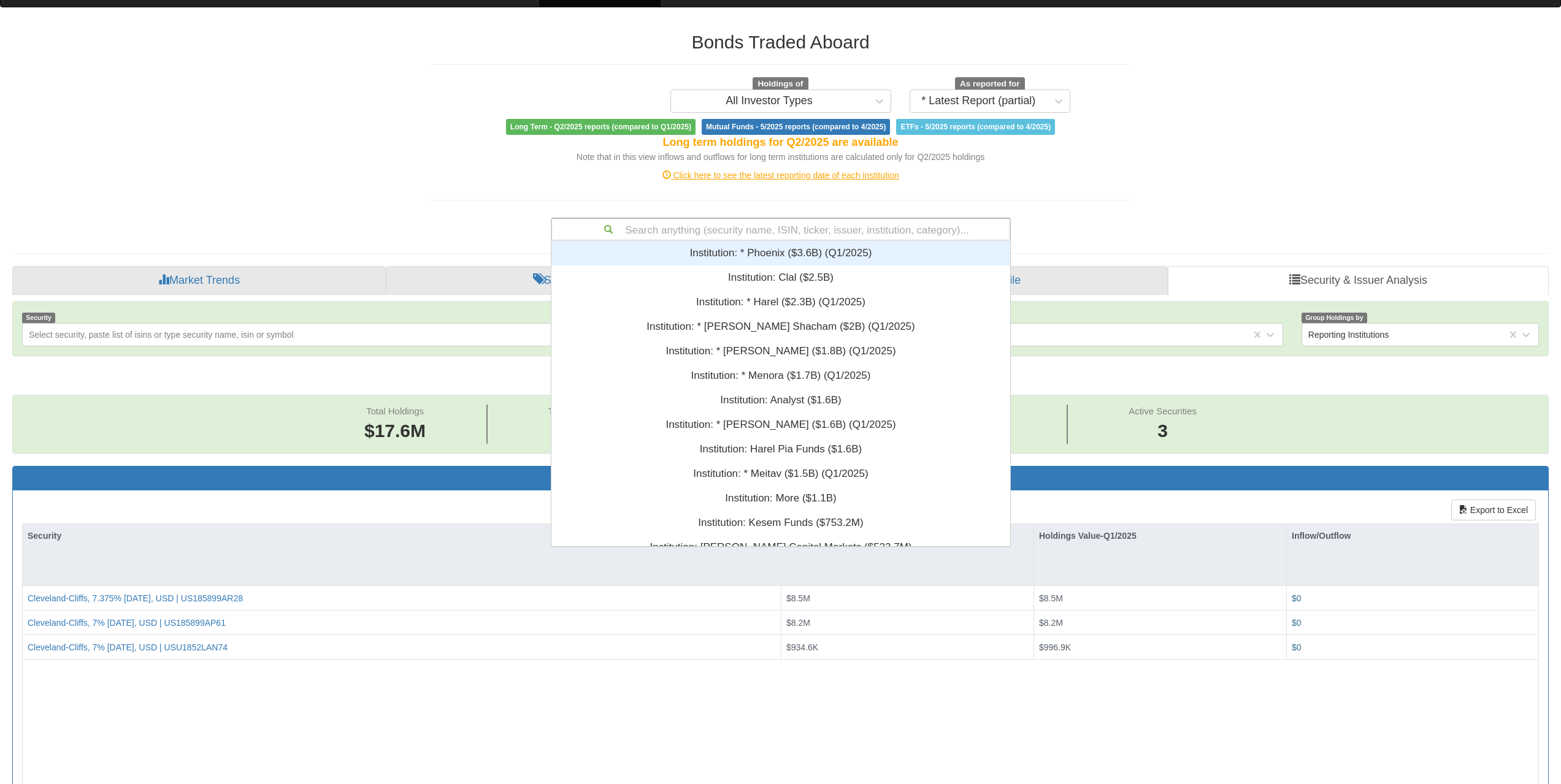
paste input "FR001400ZRC6"
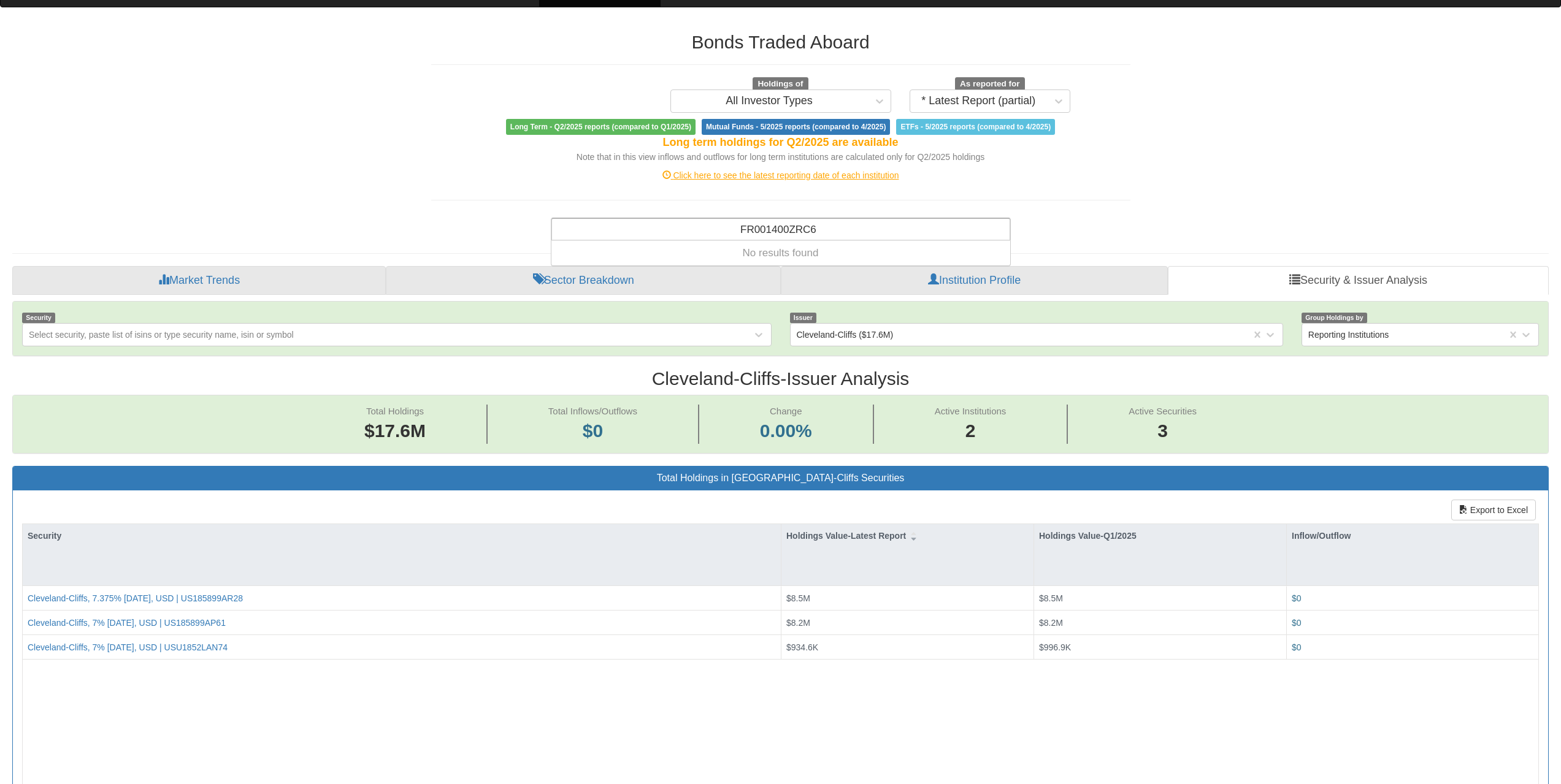
type input "FR001400ZRC6"
click at [818, 222] on div "Search anything (security name, ISIN, ticker, issuer, institution, category)..." at bounding box center [781, 229] width 457 height 21
paste input "BE0390211770"
type input "BE0390211770"
click at [810, 227] on div "Search anything (security name, ISIN, ticker, issuer, institution, category)..." at bounding box center [781, 229] width 457 height 21
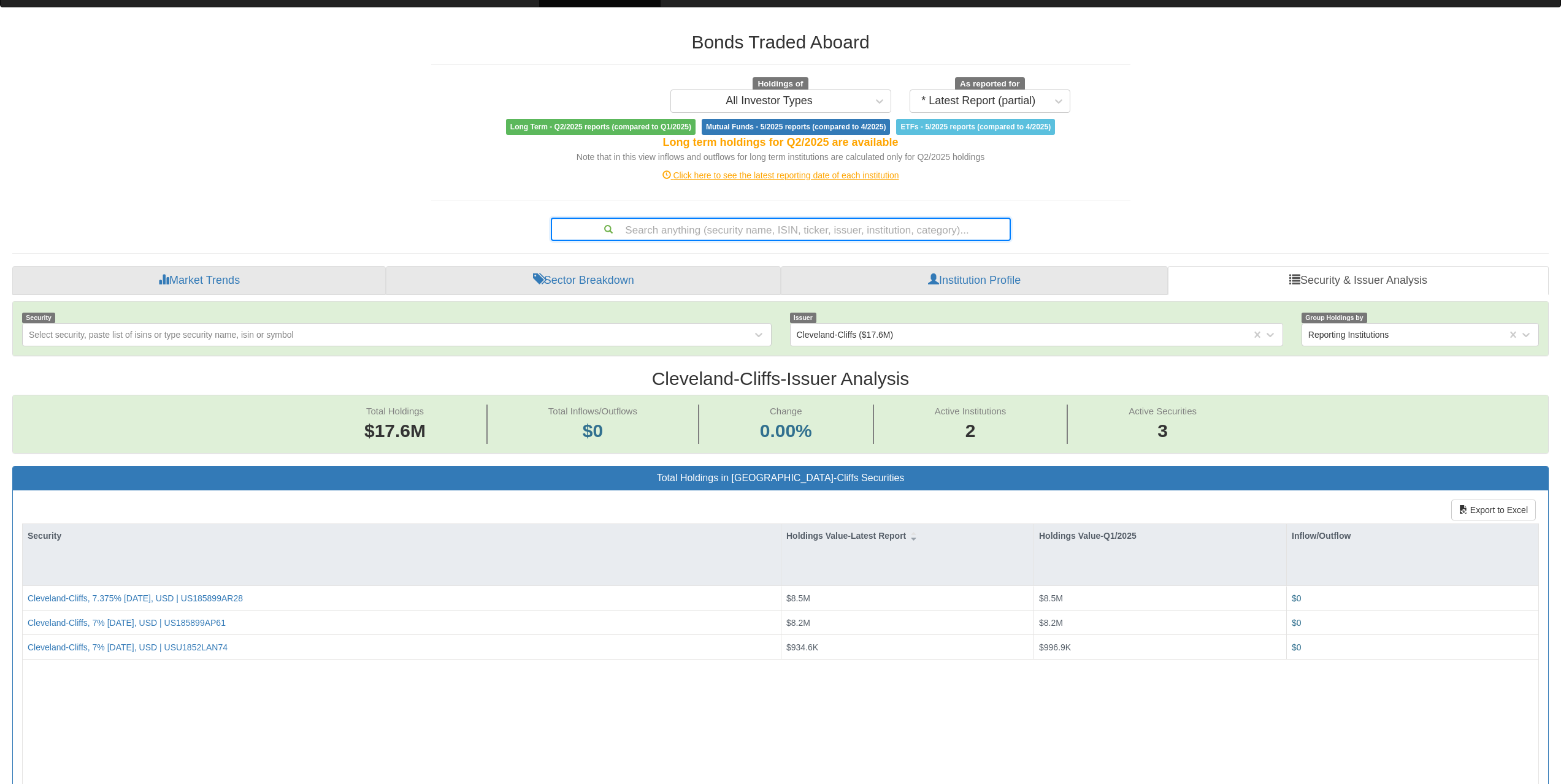
paste input "XS3084359036"
type input "XS3084359036"
